Goal: Task Accomplishment & Management: Use online tool/utility

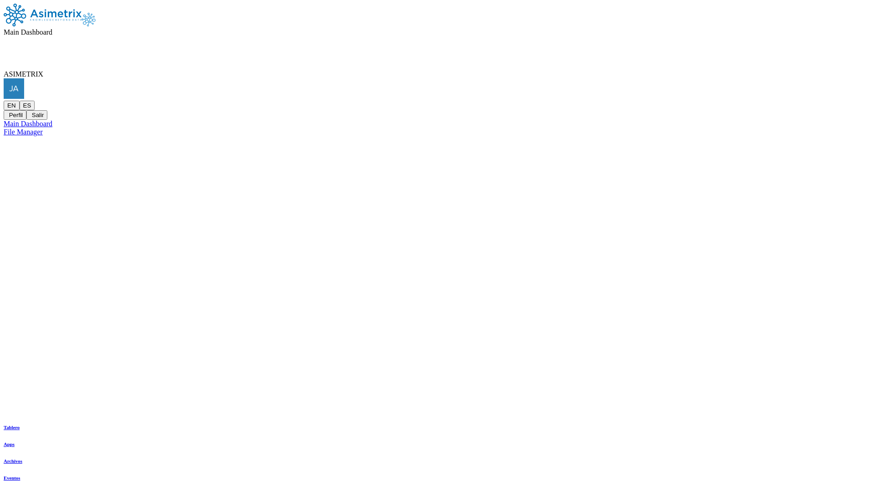
click at [43, 70] on icon at bounding box center [43, 74] width 0 height 8
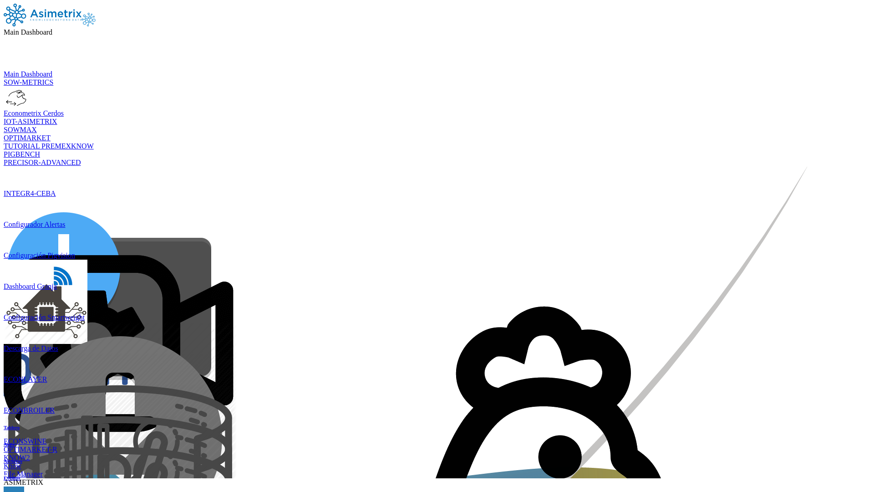
click at [43, 478] on icon at bounding box center [43, 482] width 0 height 8
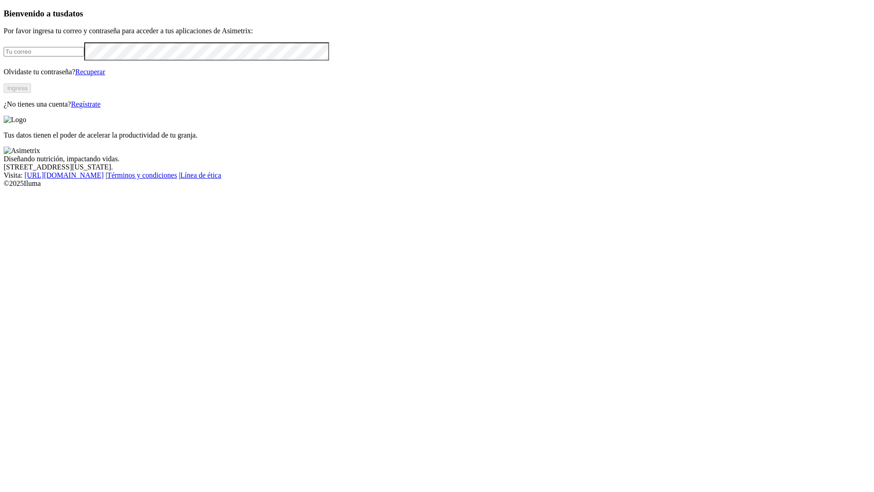
click at [84, 56] on input "email" at bounding box center [44, 52] width 81 height 10
type input "jat@avecao.com"
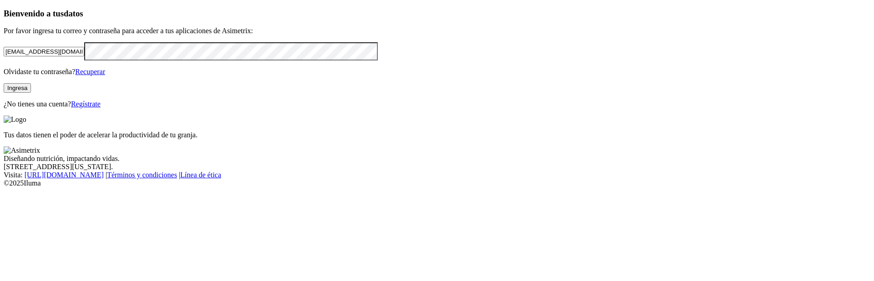
click input "submit" at bounding box center [0, 0] width 0 height 0
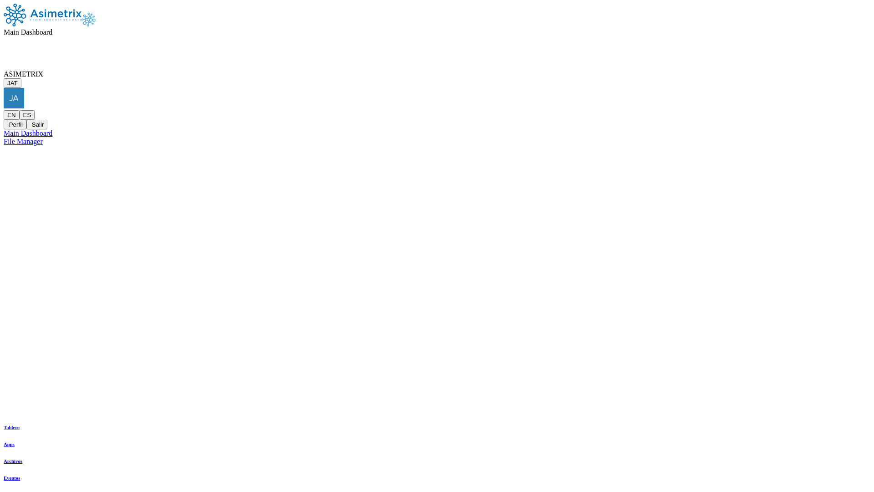
click at [43, 70] on span "ASIMETRIX" at bounding box center [24, 74] width 40 height 8
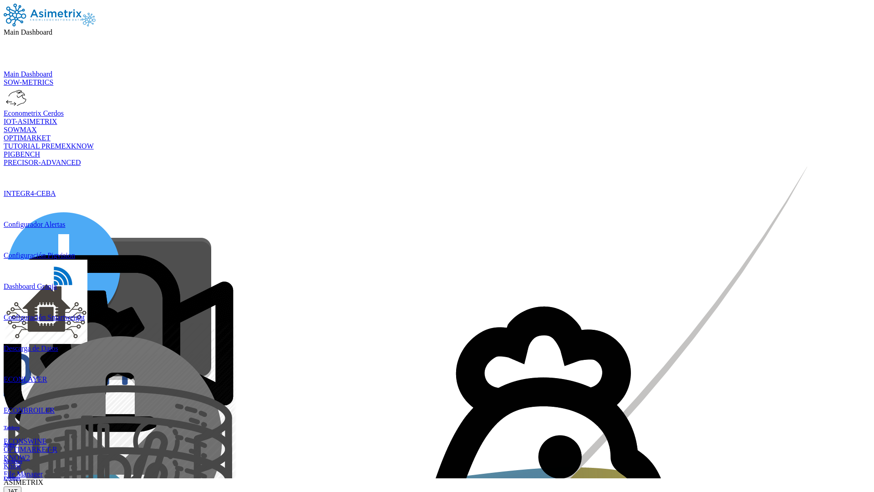
click at [21, 486] on button "JAT" at bounding box center [13, 491] width 18 height 10
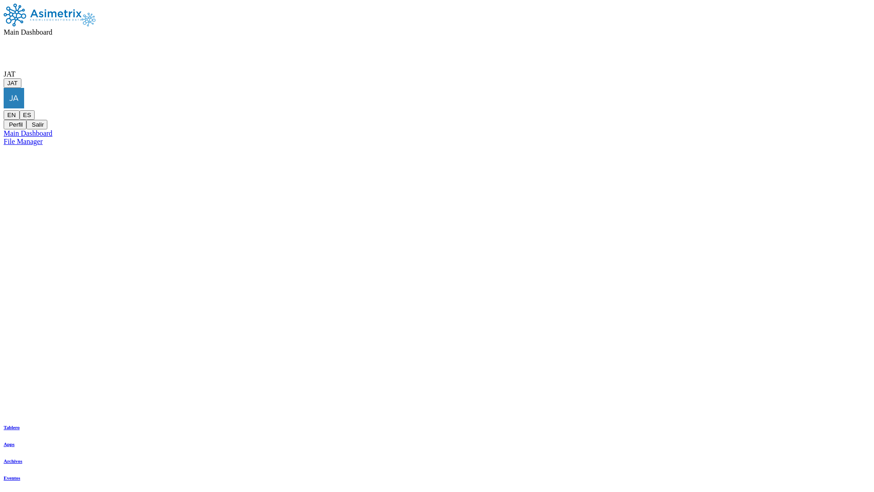
click at [52, 28] on span "Main Dashboard" at bounding box center [28, 32] width 49 height 8
